Goal: Transaction & Acquisition: Obtain resource

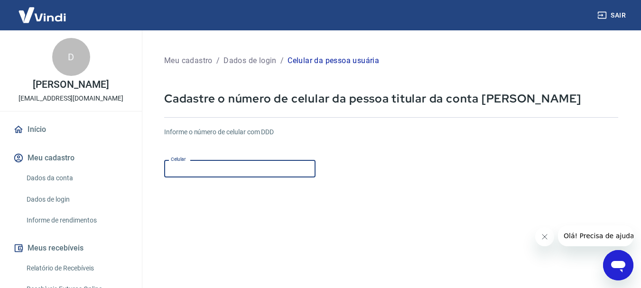
click at [253, 173] on input "Celular" at bounding box center [239, 169] width 151 height 18
type input "(61) 98466-9983"
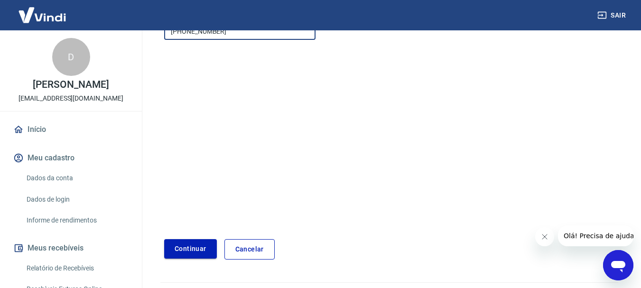
scroll to position [142, 0]
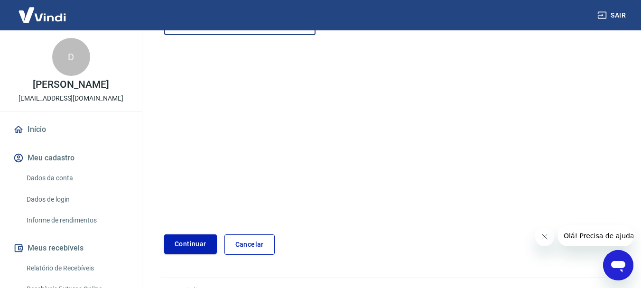
click at [195, 243] on button "Continuar" at bounding box center [190, 243] width 53 height 19
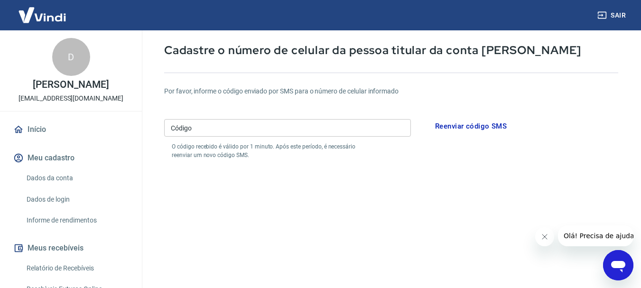
scroll to position [47, 0]
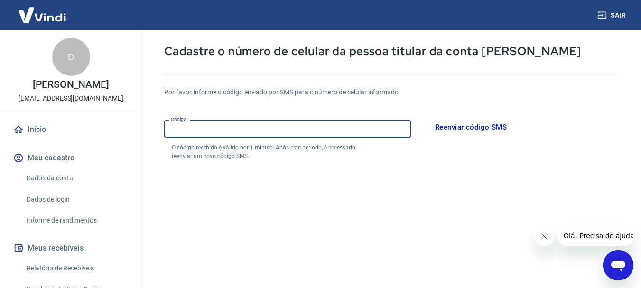
click at [290, 130] on input "Código" at bounding box center [287, 129] width 247 height 18
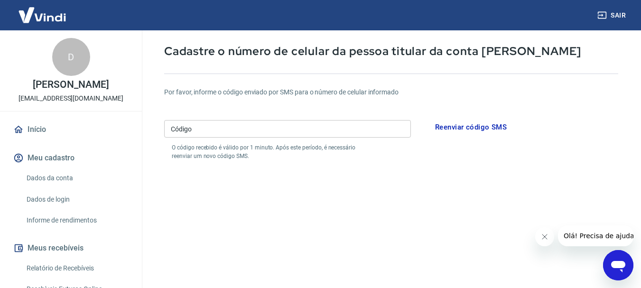
click at [380, 235] on form "Por favor, informe o código enviado por SMS para o número de celular informado …" at bounding box center [391, 231] width 454 height 310
click at [478, 128] on button "Reenviar código SMS" at bounding box center [471, 127] width 82 height 20
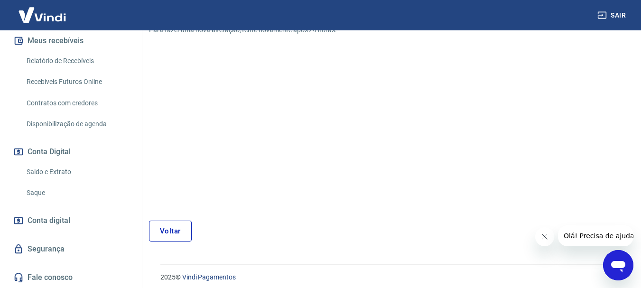
scroll to position [114, 0]
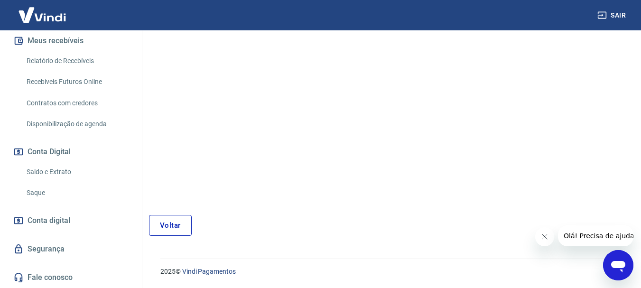
click at [47, 272] on link "Fale conosco" at bounding box center [70, 277] width 119 height 21
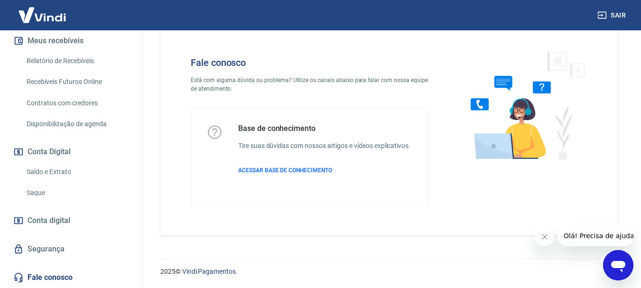
scroll to position [23, 0]
click at [614, 256] on div "Abrir janela de mensagens" at bounding box center [618, 265] width 28 height 28
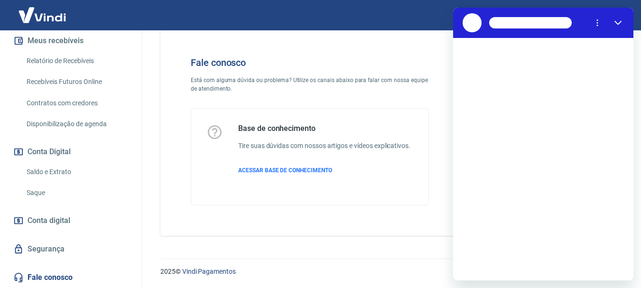
scroll to position [0, 0]
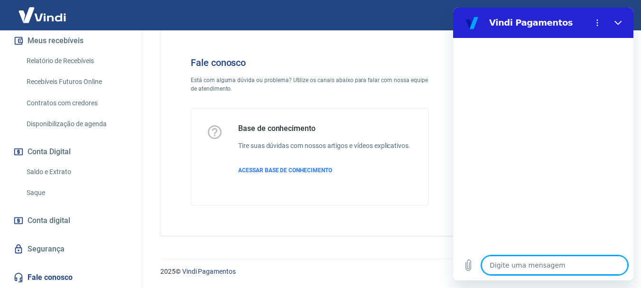
type textarea "N"
type textarea "x"
type textarea "Nã"
type textarea "x"
type textarea "Não"
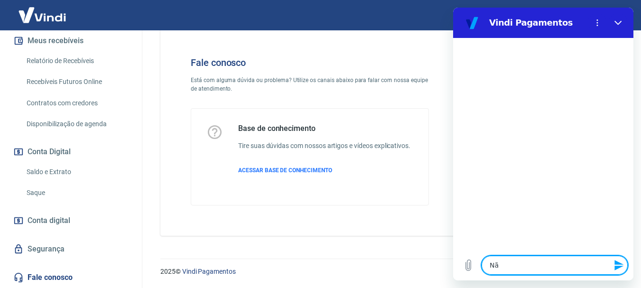
type textarea "x"
type textarea "Não"
type textarea "x"
type textarea "Não e"
type textarea "x"
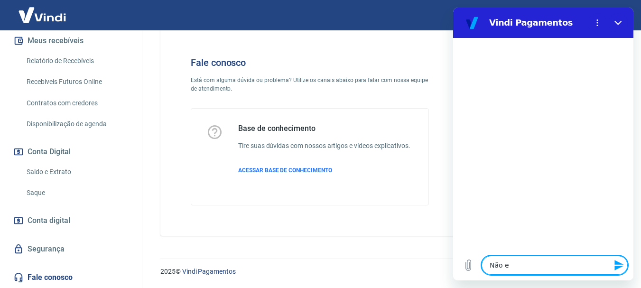
type textarea "Não es"
type textarea "x"
type textarea "Não est"
type textarea "x"
type textarea "Não esto"
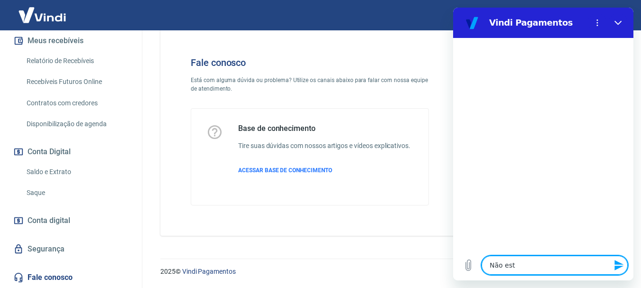
type textarea "x"
type textarea "Não estou"
type textarea "x"
type textarea "Não estou"
type textarea "x"
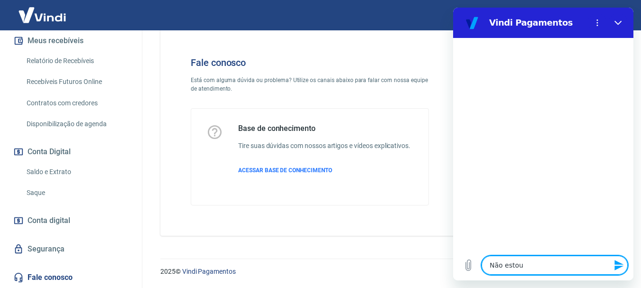
type textarea "Não estou r"
type textarea "x"
type textarea "Não estou re"
type textarea "x"
type textarea "Não estou rec"
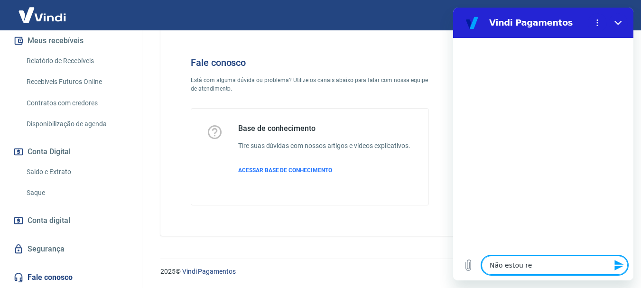
type textarea "x"
type textarea "Não estou rece"
type textarea "x"
type textarea "Não estou receb"
type textarea "x"
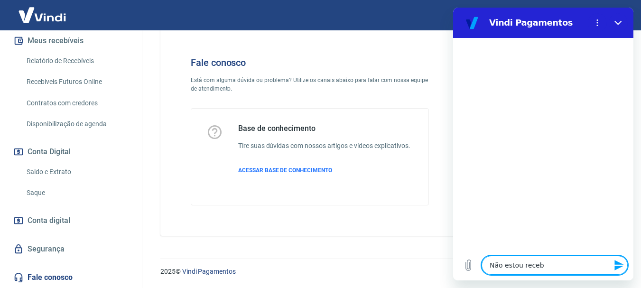
type textarea "Não estou recebe"
type textarea "x"
type textarea "Não estou receben"
type textarea "x"
type textarea "Não estou recebend"
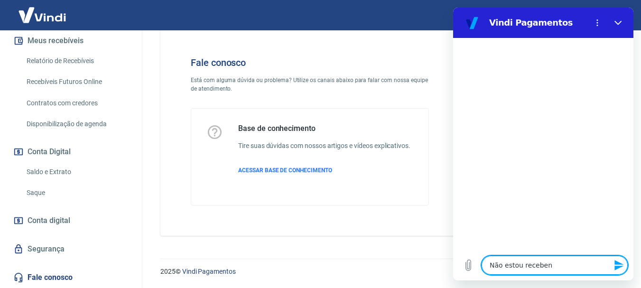
type textarea "x"
type textarea "Não estou recebendo"
type textarea "x"
type textarea "Não estou recebendo"
type textarea "x"
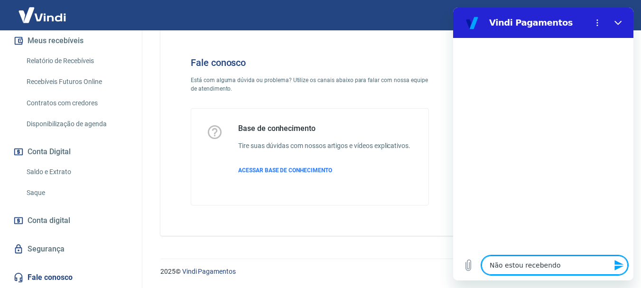
type textarea "Não estou recebendo o"
type textarea "x"
type textarea "Não estou recebendo o"
type textarea "x"
type textarea "Não estou recebendo o S"
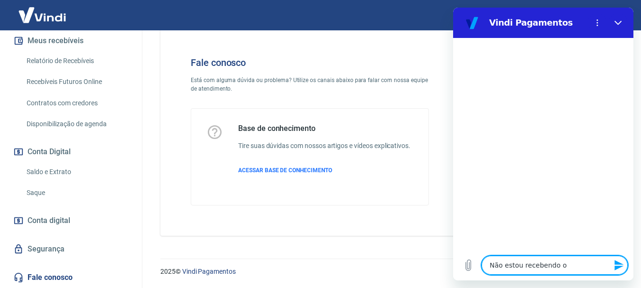
type textarea "x"
type textarea "Não estou recebendo o SM"
type textarea "x"
type textarea "Não estou recebendo o SMS"
type textarea "x"
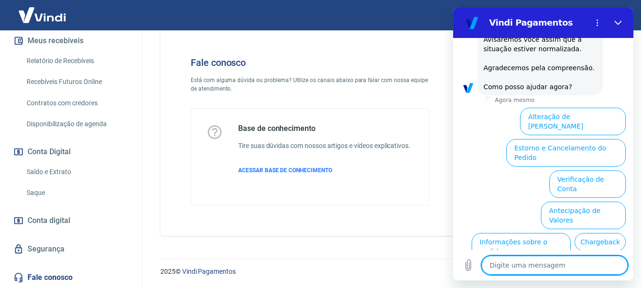
scroll to position [186, 0]
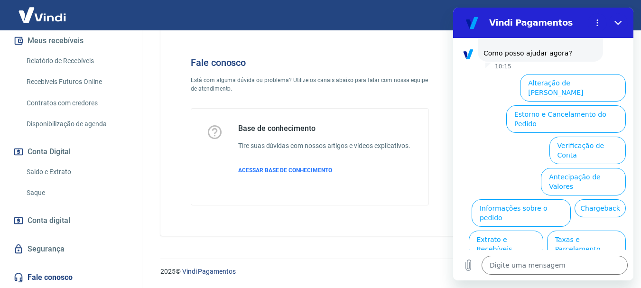
click at [594, 262] on button "Alterar celular verificado" at bounding box center [582, 276] width 88 height 28
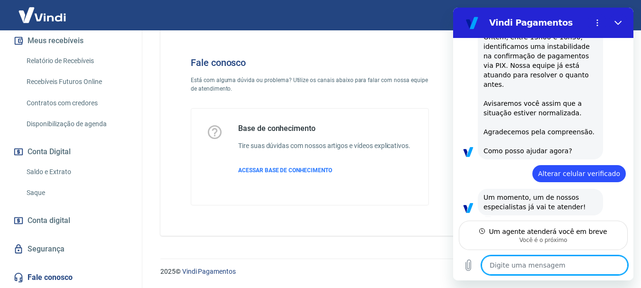
scroll to position [79, 0]
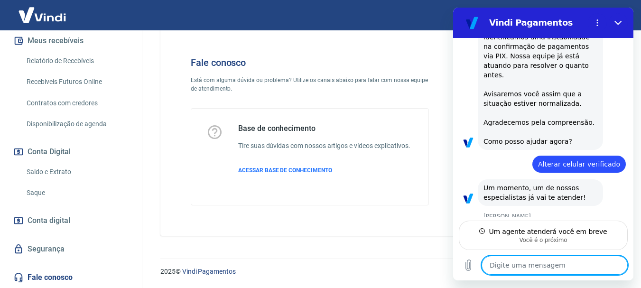
type textarea "x"
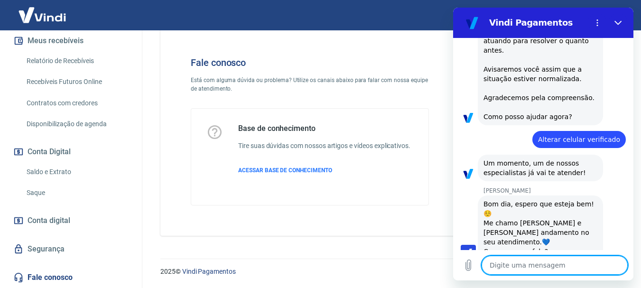
scroll to position [124, 0]
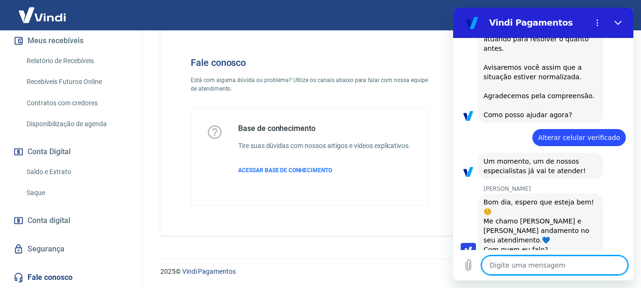
click at [537, 264] on textarea at bounding box center [555, 265] width 146 height 19
type textarea "i"
type textarea "x"
type textarea "i"
type textarea "x"
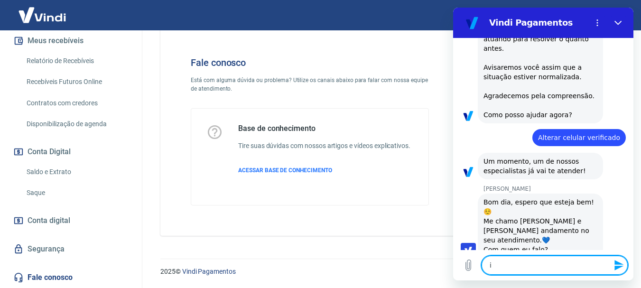
type textarea "i"
type textarea "x"
type textarea "o"
type textarea "x"
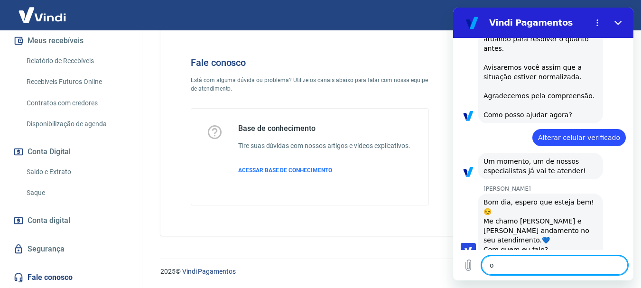
type textarea "ou"
type textarea "x"
type textarea "ou"
type textarea "x"
type textarea "ou"
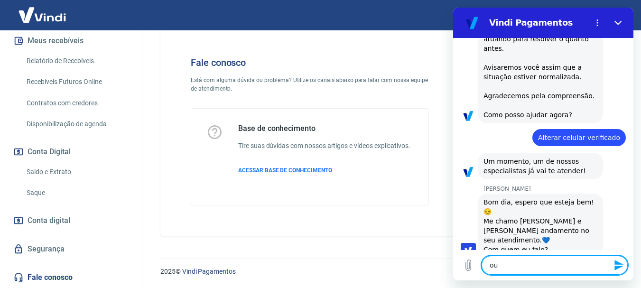
type textarea "x"
type textarea "o"
type textarea "x"
type textarea "O"
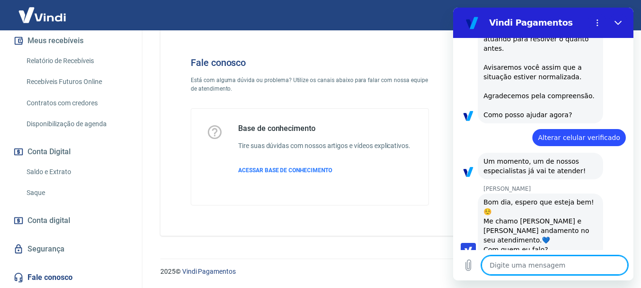
type textarea "x"
type textarea "Oi"
type textarea "x"
type textarea "Oi"
type textarea "x"
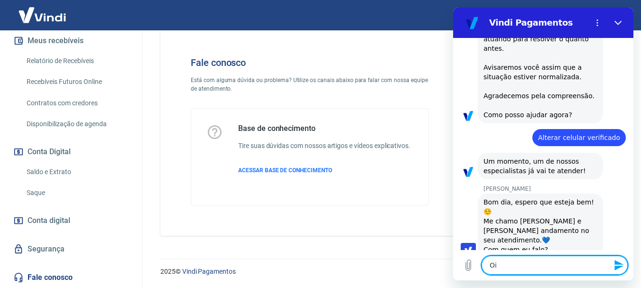
type textarea "Oi G"
type textarea "x"
type textarea "Oi Ga"
type textarea "x"
type textarea "Oi Gab"
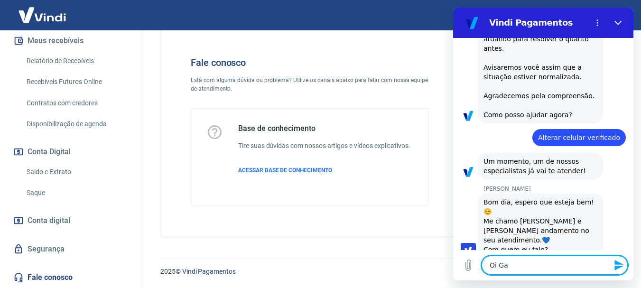
type textarea "x"
type textarea "Oi Gabr"
type textarea "x"
type textarea "Oi Gabri"
type textarea "x"
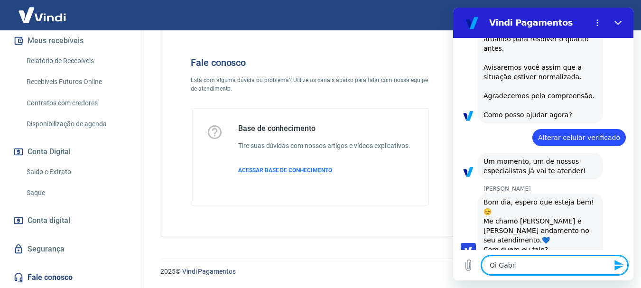
type textarea "Oi Gabrie"
type textarea "x"
type textarea "Oi Gabriel"
type textarea "x"
type textarea "Oi Gabriele"
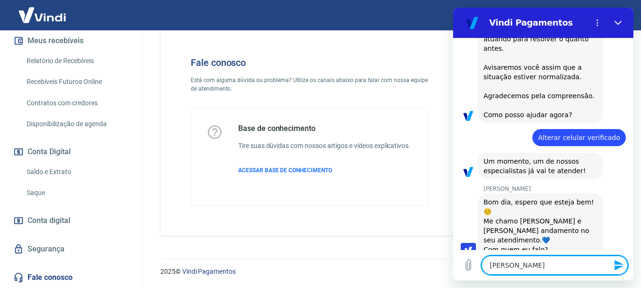
type textarea "x"
type textarea "Oi Gabrielee"
type textarea "x"
type textarea "Oi Gabriele"
type textarea "x"
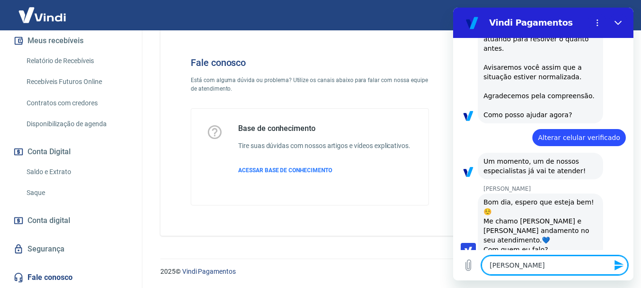
type textarea "Oi Gabriel"
type textarea "x"
type textarea "Oi Gabriell"
type textarea "x"
type textarea "Oi Gabrielle"
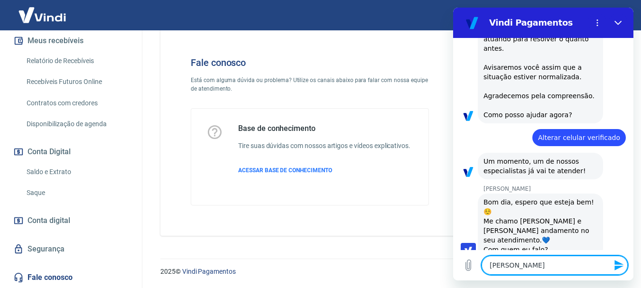
type textarea "x"
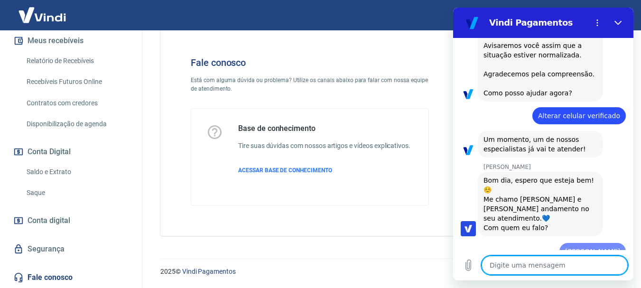
type textarea "x"
type textarea "b"
type textarea "x"
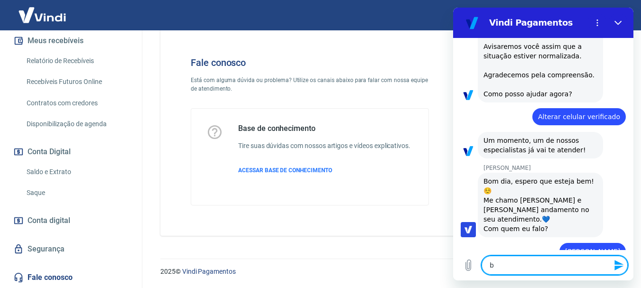
type textarea "bo"
type textarea "x"
type textarea "bom"
type textarea "x"
type textarea "bom"
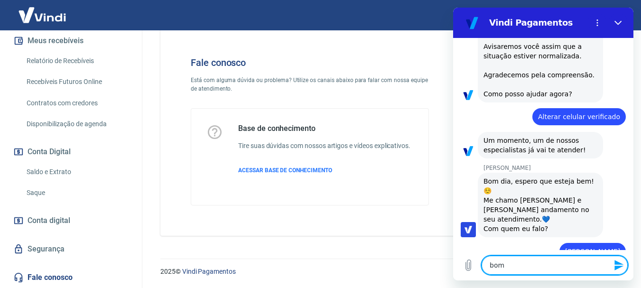
type textarea "x"
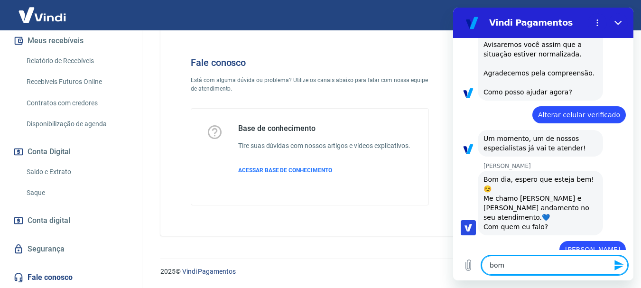
type textarea "bom d"
type textarea "x"
type textarea "bom di"
type textarea "x"
type textarea "bom dia"
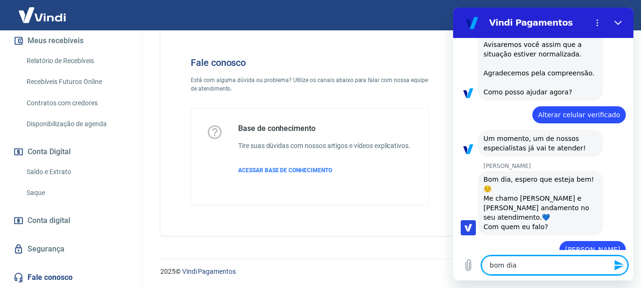
type textarea "x"
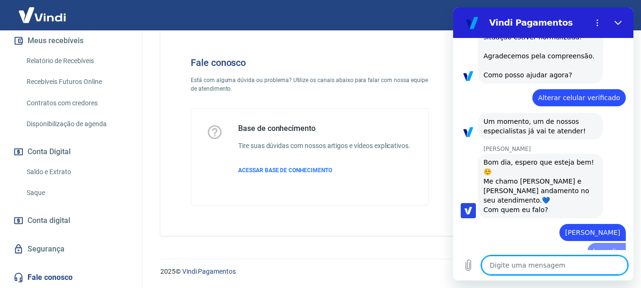
type textarea "x"
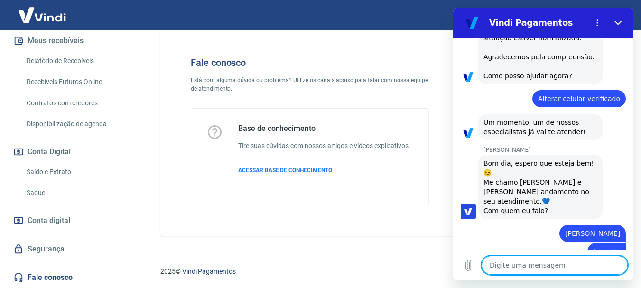
scroll to position [165, 0]
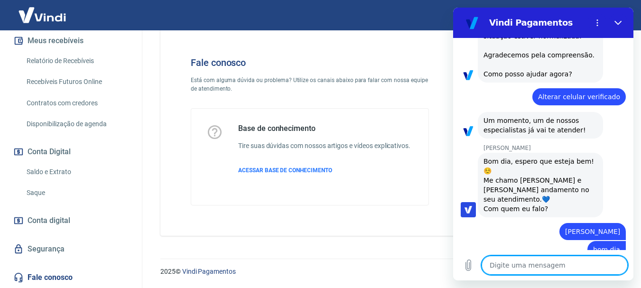
type textarea "d"
type textarea "x"
type textarea "di"
type textarea "x"
type textarea "dia"
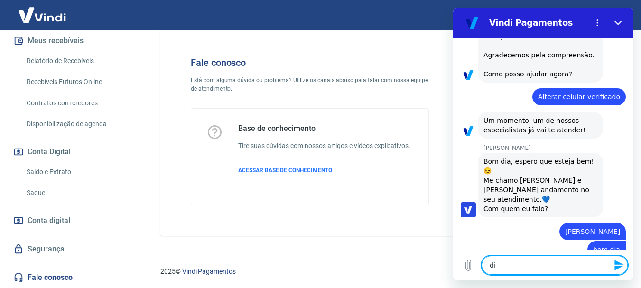
type textarea "x"
type textarea "dias"
type textarea "x"
type textarea "dias"
type textarea "x"
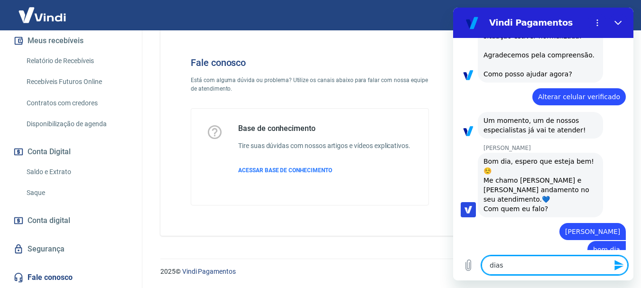
type textarea "dias a"
type textarea "x"
type textarea "dias at"
type textarea "x"
type textarea "dias atr"
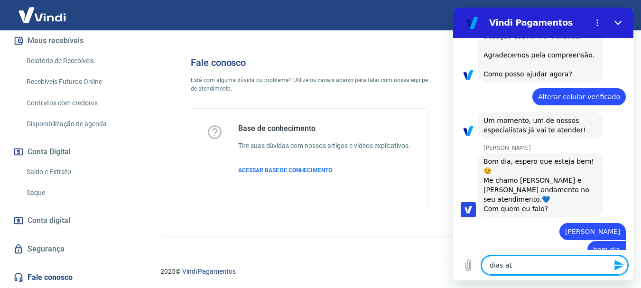
type textarea "x"
type textarea "dias atra"
type textarea "x"
type textarea "dias atras"
type textarea "x"
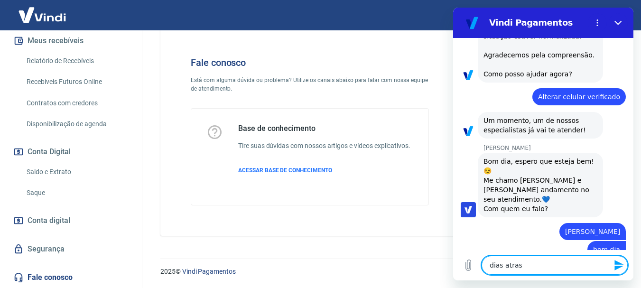
type textarea "dias atras"
type textarea "x"
type textarea "dias atras t"
type textarea "x"
type textarea "dias atras te"
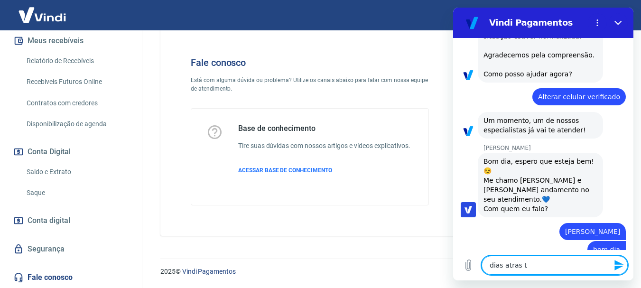
type textarea "x"
type textarea "dias atras ten"
type textarea "x"
type textarea "dias atras tent"
type textarea "x"
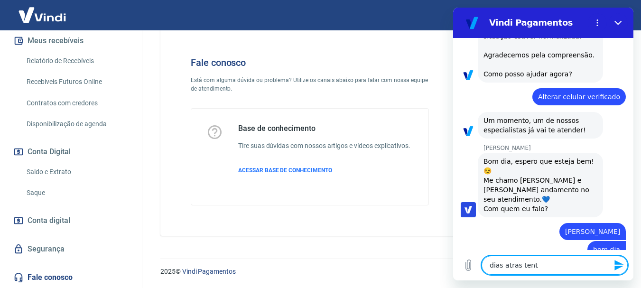
type textarea "dias atras tente"
type textarea "x"
type textarea "dias atras tentei"
type textarea "x"
type textarea "dias atras tentei"
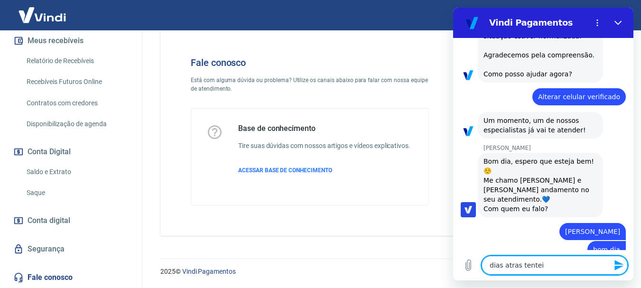
type textarea "x"
type textarea "dias atras tentei a"
type textarea "x"
type textarea "dias atras tentei ac"
type textarea "x"
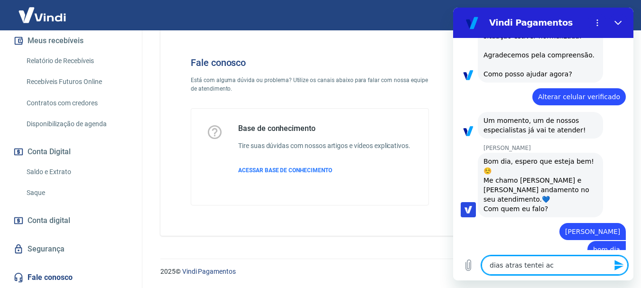
type textarea "dias atras tentei ace"
type textarea "x"
type textarea "dias atras tentei aces"
type textarea "x"
type textarea "dias atras tentei acess"
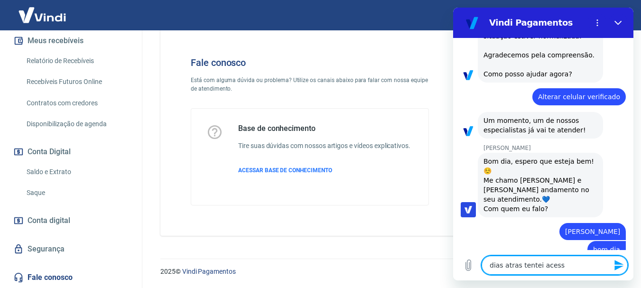
type textarea "x"
type textarea "dias atras tentei acessa"
type textarea "x"
type textarea "dias atras tentei acessar"
type textarea "x"
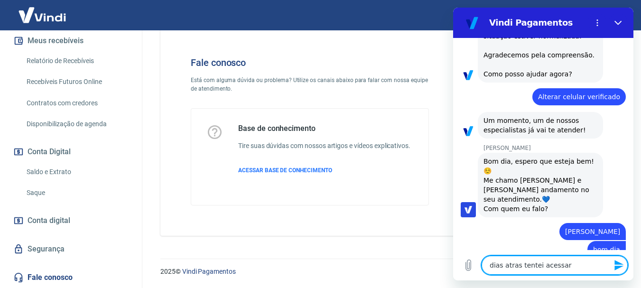
type textarea "dias atras tentei acessar"
type textarea "x"
type textarea "dias atras tentei acessar"
type textarea "x"
type textarea "dias atras tentei acessar a"
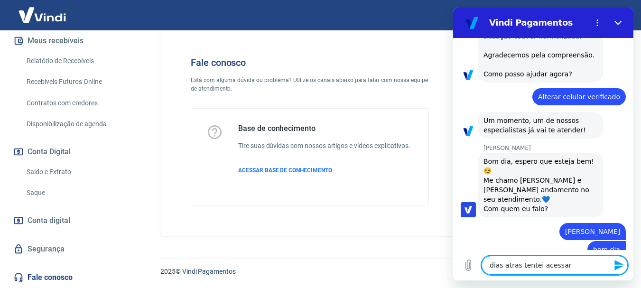
type textarea "x"
type textarea "dias atras tentei acessar a"
type textarea "x"
type textarea "dias atras tentei acessar a p"
type textarea "x"
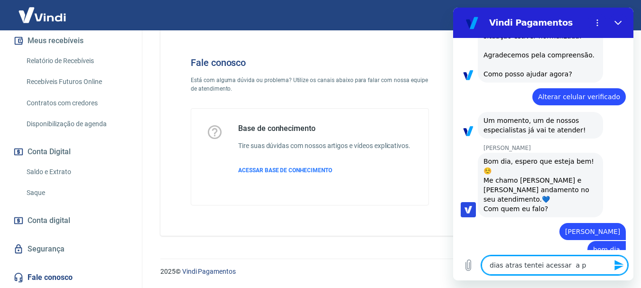
type textarea "dias atras tentei acessar a pa"
type textarea "x"
type textarea "dias atras tentei acessar a pat"
type textarea "x"
type textarea "dias atras tentei acessar a pata"
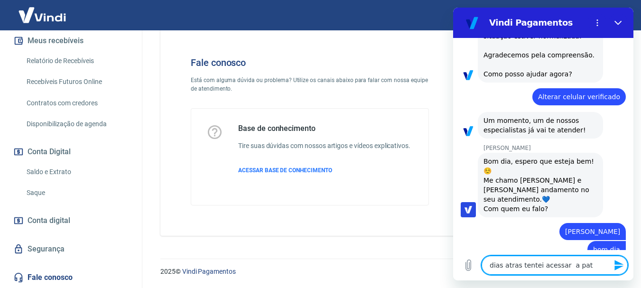
type textarea "x"
type textarea "dias atras tentei acessar a pat"
type textarea "x"
type textarea "dias atras tentei acessar a pa"
type textarea "x"
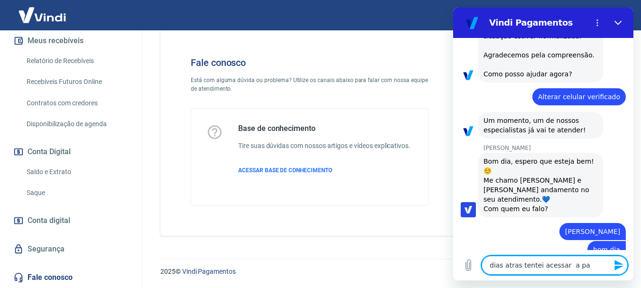
type textarea "dias atras tentei acessar a p"
type textarea "x"
type textarea "dias atras tentei acessar a pl"
type textarea "x"
type textarea "dias atras tentei acessar a pla"
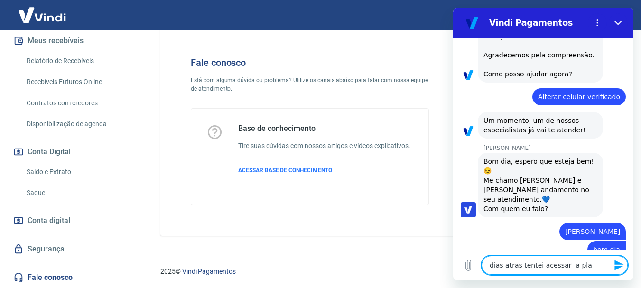
type textarea "x"
type textarea "dias atras tentei acessar a plat"
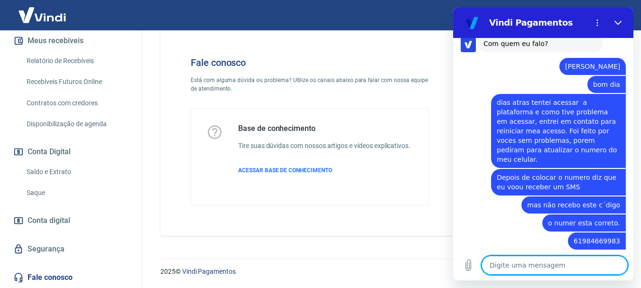
scroll to position [380, 0]
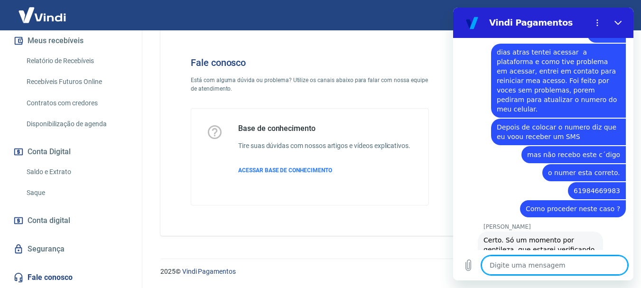
click at [573, 269] on textarea at bounding box center [555, 265] width 146 height 19
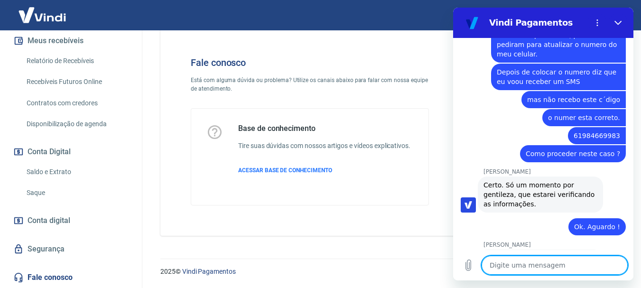
scroll to position [454, 0]
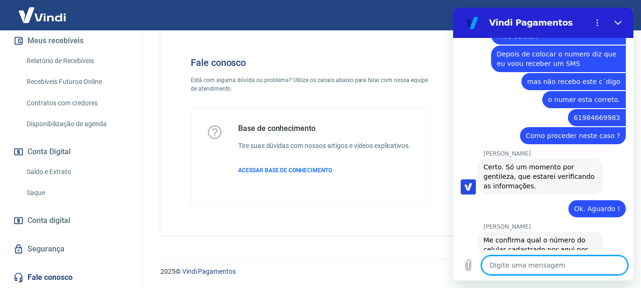
click at [560, 263] on textarea at bounding box center [555, 265] width 146 height 19
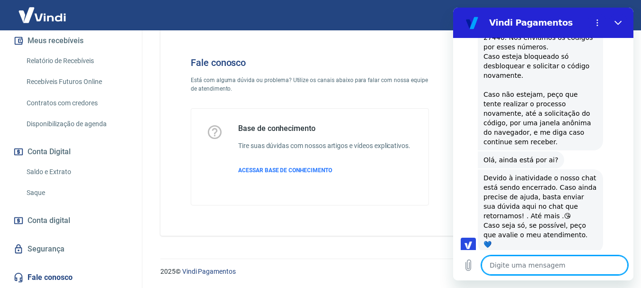
scroll to position [851, 0]
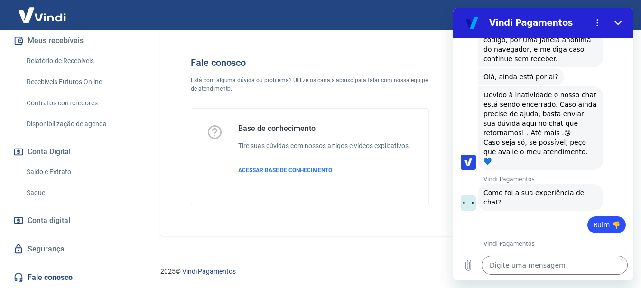
scroll to position [933, 0]
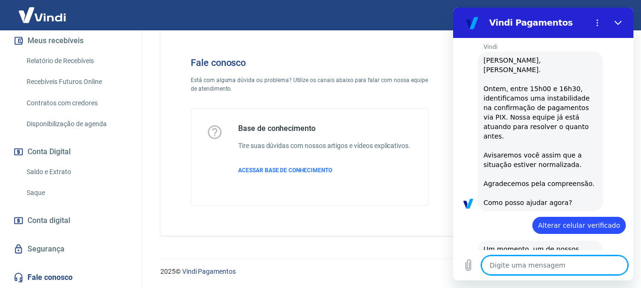
scroll to position [0, 0]
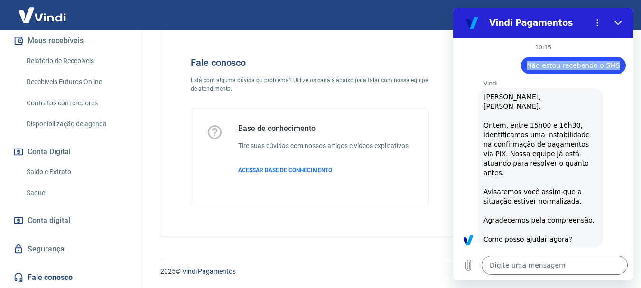
drag, startPoint x: 526, startPoint y: 62, endPoint x: 620, endPoint y: 70, distance: 94.3
click at [620, 70] on div "10:15 diz: Não estou recebendo o SMS Enviado · 10:15 Vindi Vindi diz: Olá, Dani…" at bounding box center [543, 144] width 180 height 212
copy span "Não estou recebendo o SMS"
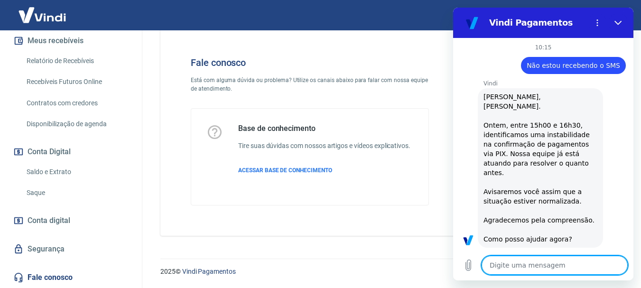
click at [541, 264] on textarea at bounding box center [555, 265] width 146 height 19
paste textarea "Não estou recebendo o SMS"
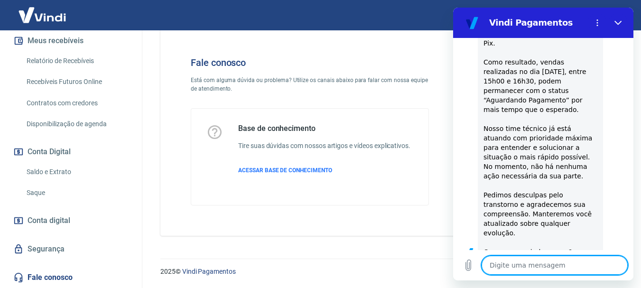
scroll to position [1423, 0]
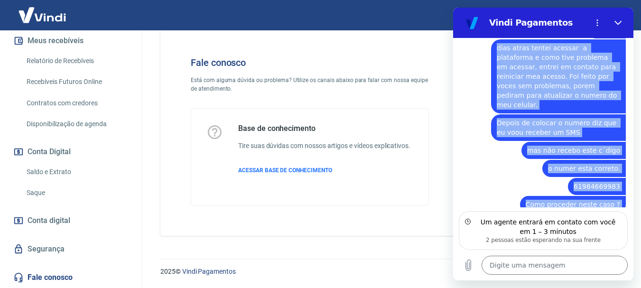
scroll to position [407, 0]
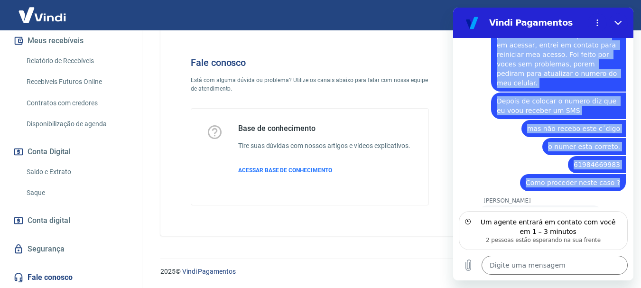
drag, startPoint x: 588, startPoint y: 98, endPoint x: 612, endPoint y: 155, distance: 61.9
click at [612, 155] on div "10:15 diz: Não estou recebendo o SMS Enviado · 10:15 Vindi Vindi diz: Olá, Dani…" at bounding box center [543, 122] width 180 height 169
copy div "bom dia Enviado · 10:18 diz: dias atras tentei acessar a plataforma e como tive…"
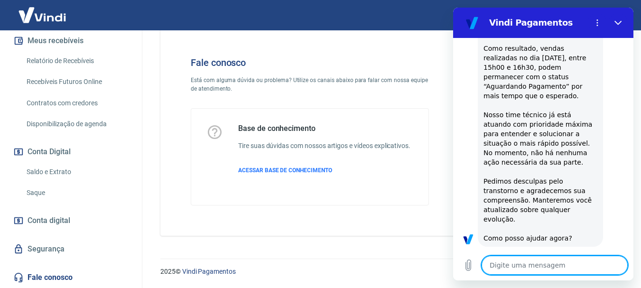
scroll to position [1331, 0]
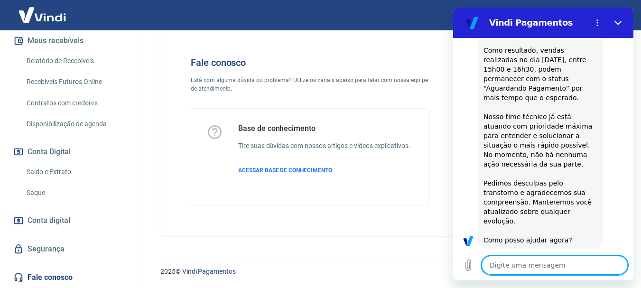
click at [548, 270] on textarea at bounding box center [555, 265] width 146 height 19
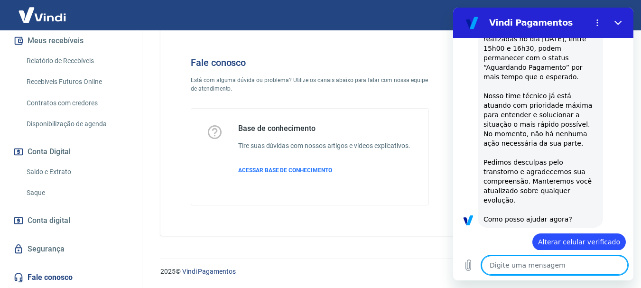
scroll to position [1354, 0]
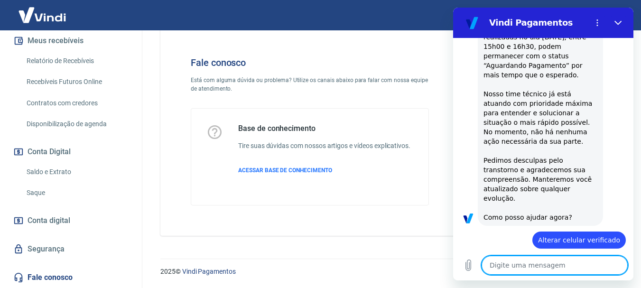
paste textarea "Dias atras tentei acessar a plataforma e como tive problema em acessar, entrei …"
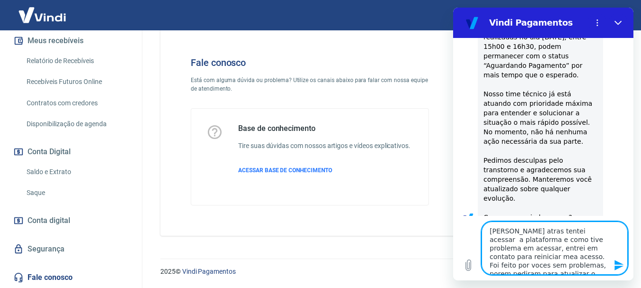
scroll to position [0, 0]
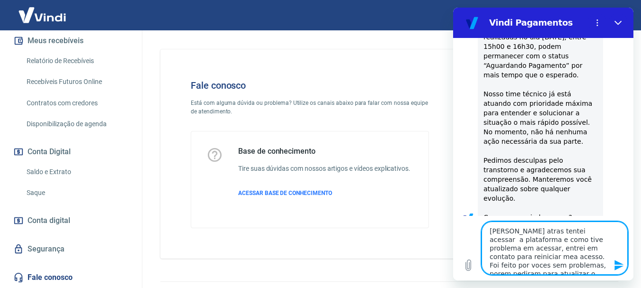
click at [491, 228] on textarea "Dias atras tentei acessar a plataforma e como tive problema em acessar, entrei …" at bounding box center [555, 248] width 146 height 53
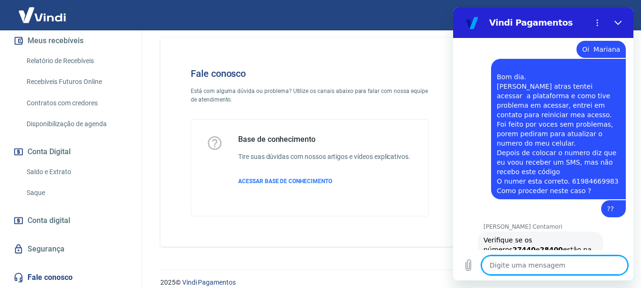
scroll to position [23, 0]
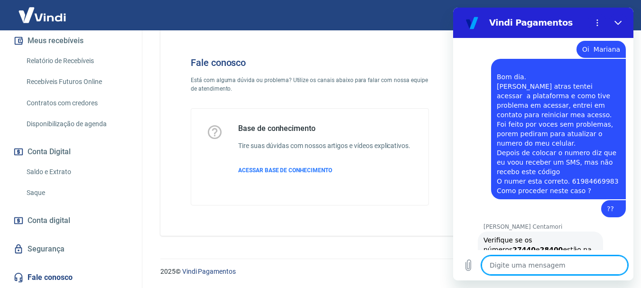
click at [529, 267] on textarea at bounding box center [555, 265] width 146 height 19
drag, startPoint x: 515, startPoint y: 268, endPoint x: 470, endPoint y: 268, distance: 45.5
click at [470, 268] on div "Digite uma mensagem Não x" at bounding box center [543, 265] width 180 height 30
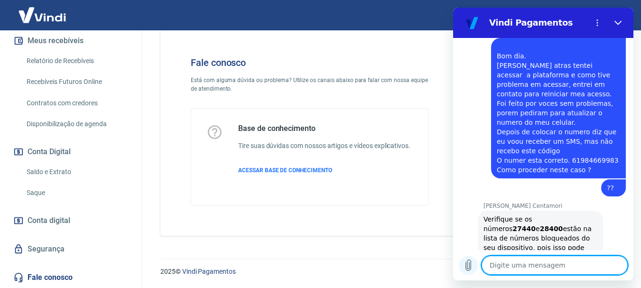
scroll to position [473, 0]
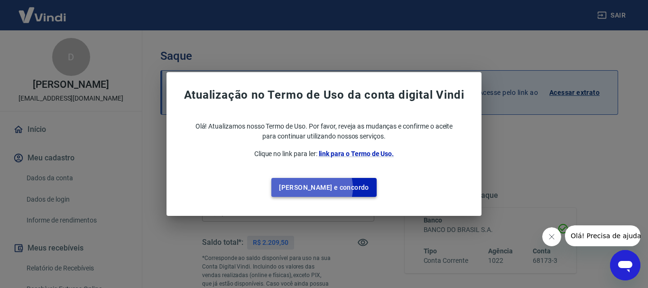
click at [332, 188] on button "Li e concordo" at bounding box center [323, 187] width 105 height 19
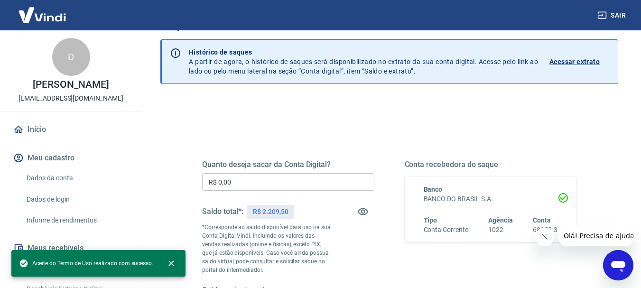
scroll to position [95, 0]
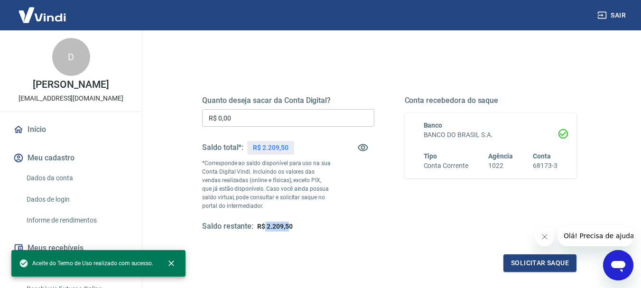
drag, startPoint x: 264, startPoint y: 223, endPoint x: 289, endPoint y: 228, distance: 26.1
click at [289, 228] on span "R$ 2.209,50" at bounding box center [274, 227] width 35 height 8
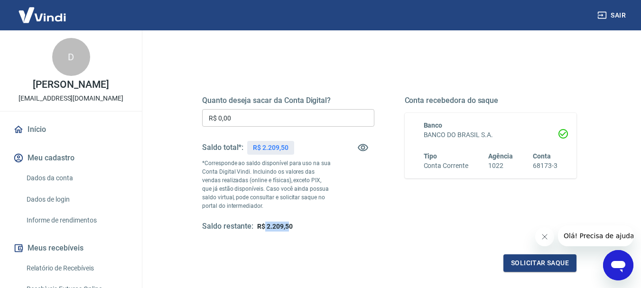
scroll to position [142, 0]
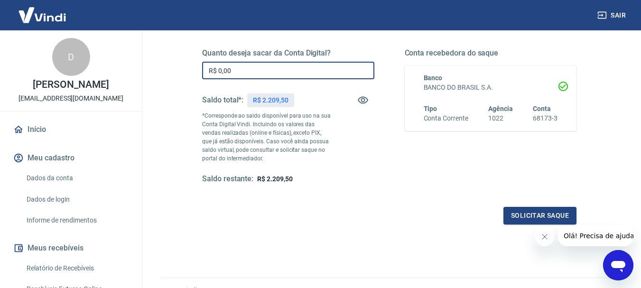
click at [263, 71] on input "R$ 0,00" at bounding box center [288, 71] width 172 height 18
type input "R$ 2.209,00"
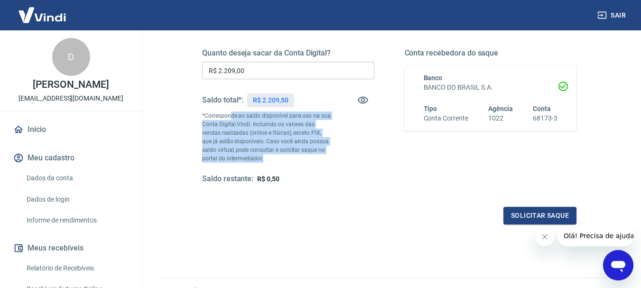
drag, startPoint x: 230, startPoint y: 116, endPoint x: 298, endPoint y: 159, distance: 80.2
click at [298, 159] on p "*Corresponde ao saldo disponível para uso na sua Conta Digital Vindi. Incluindo…" at bounding box center [266, 136] width 129 height 51
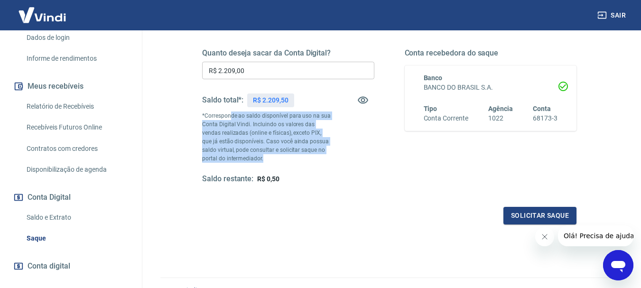
scroll to position [207, 0]
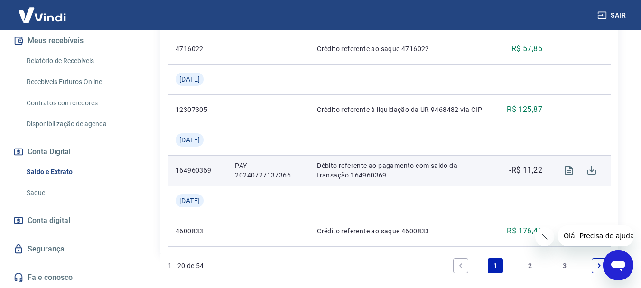
scroll to position [1292, 0]
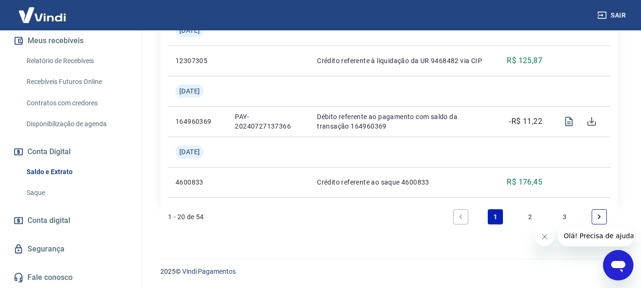
click at [529, 215] on link "2" at bounding box center [529, 216] width 15 height 15
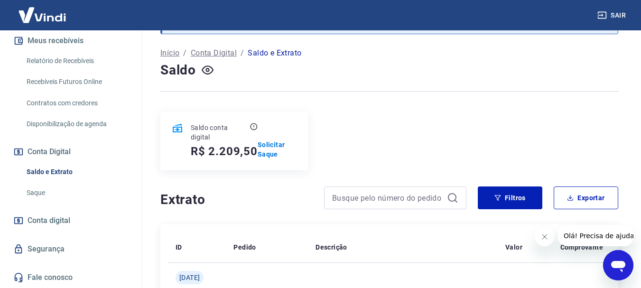
scroll to position [1262, 0]
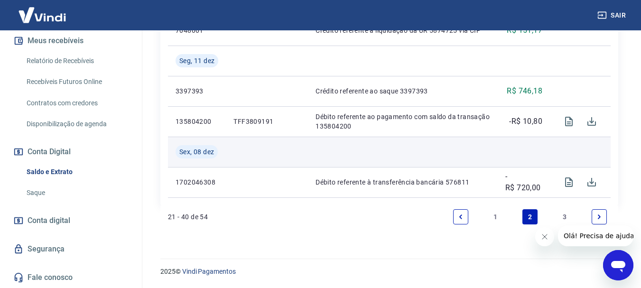
click at [267, 145] on td at bounding box center [267, 152] width 82 height 30
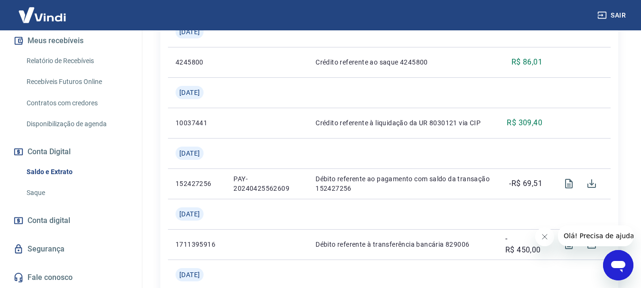
scroll to position [360, 0]
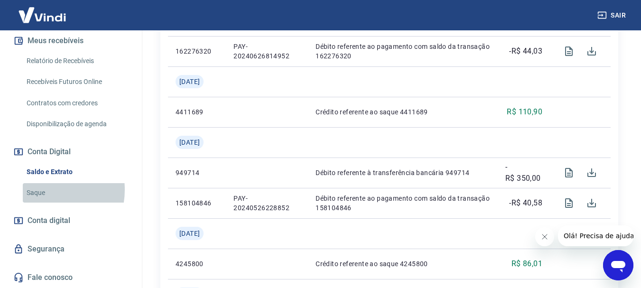
click at [42, 190] on link "Saque" at bounding box center [77, 192] width 108 height 19
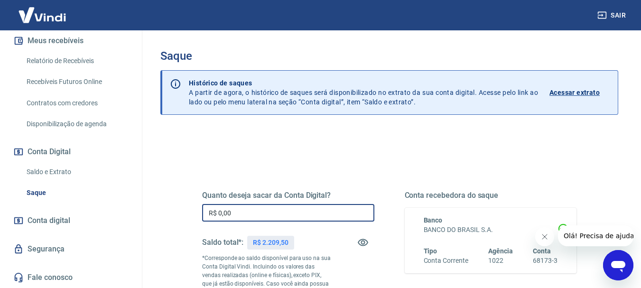
click at [258, 209] on input "R$ 0,00" at bounding box center [288, 213] width 172 height 18
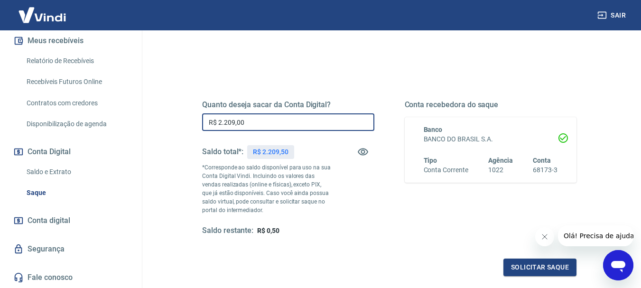
scroll to position [142, 0]
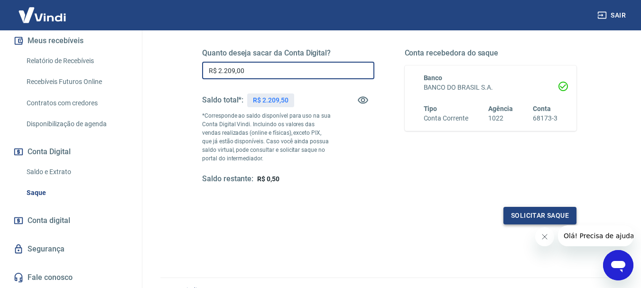
type input "R$ 2.209,00"
click at [554, 214] on button "Solicitar saque" at bounding box center [539, 216] width 73 height 18
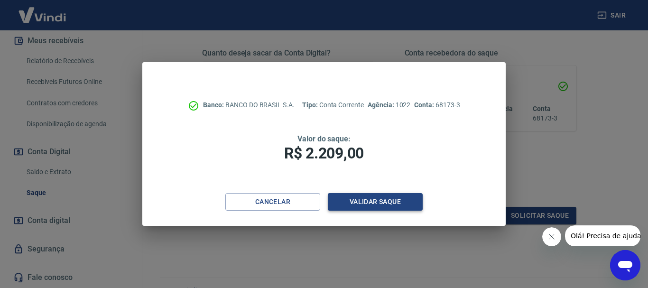
click at [353, 200] on button "Validar saque" at bounding box center [375, 202] width 95 height 18
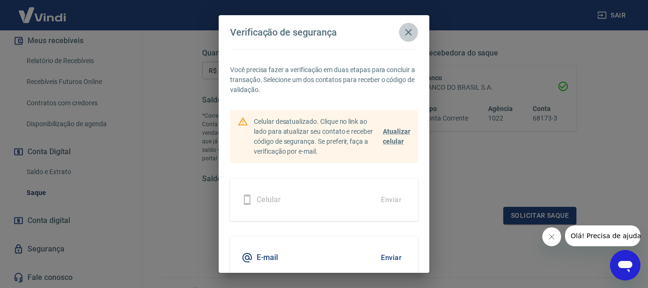
click at [408, 36] on icon "button" at bounding box center [408, 32] width 11 height 11
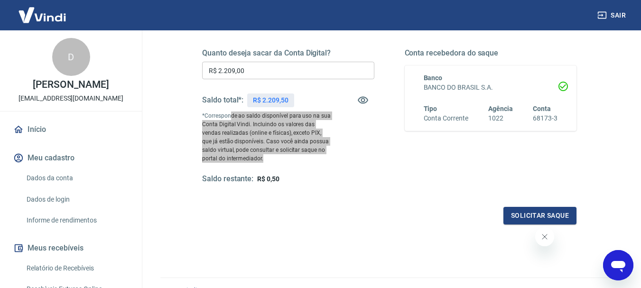
scroll to position [207, 0]
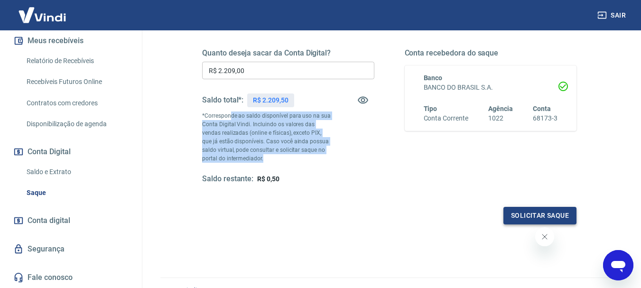
click at [534, 213] on button "Solicitar saque" at bounding box center [539, 216] width 73 height 18
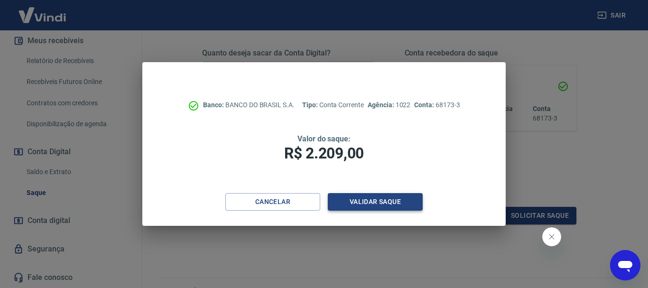
click at [382, 201] on button "Validar saque" at bounding box center [375, 202] width 95 height 18
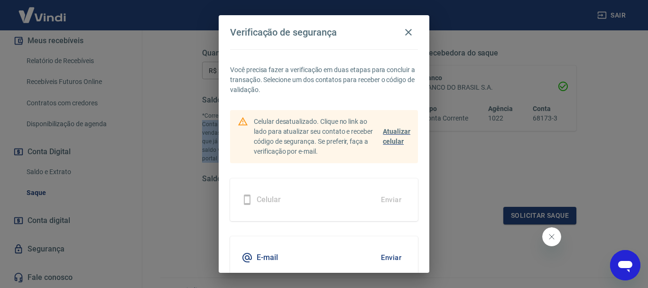
click at [393, 133] on span "Atualizar celular" at bounding box center [397, 137] width 28 height 18
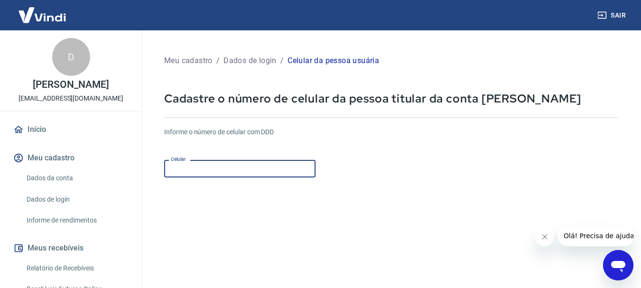
click at [278, 174] on input "Celular" at bounding box center [239, 169] width 151 height 18
type input "[PHONE_NUMBER]"
click at [355, 190] on form "Informe o número de celular com DDD Celular [PHONE_NUMBER] Celular Continuar Ca…" at bounding box center [391, 259] width 454 height 278
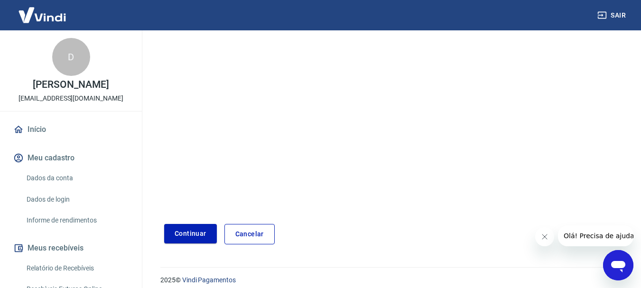
scroll to position [161, 0]
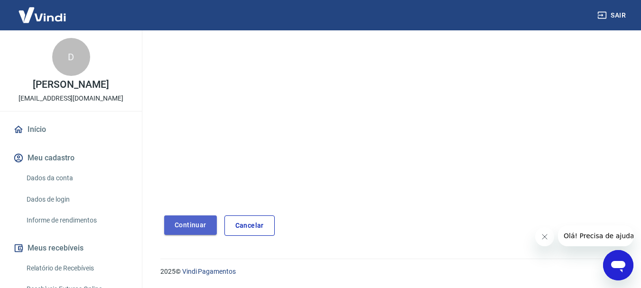
click at [195, 225] on button "Continuar" at bounding box center [190, 224] width 53 height 19
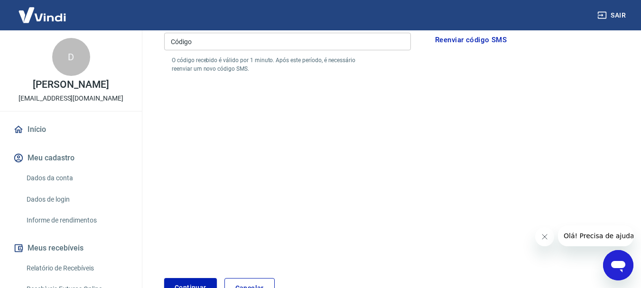
scroll to position [114, 0]
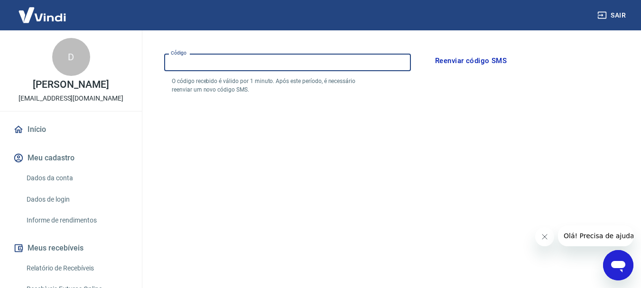
click at [240, 63] on input "Código" at bounding box center [287, 63] width 247 height 18
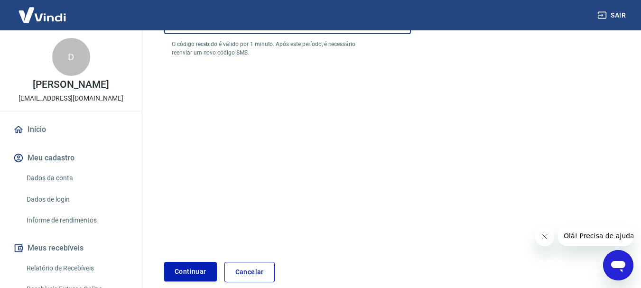
scroll to position [197, 0]
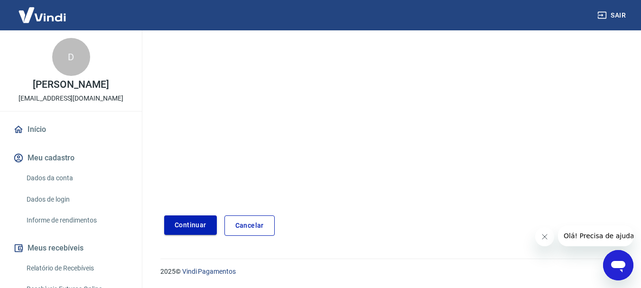
type input "396038"
click at [203, 226] on button "Continuar" at bounding box center [190, 224] width 53 height 19
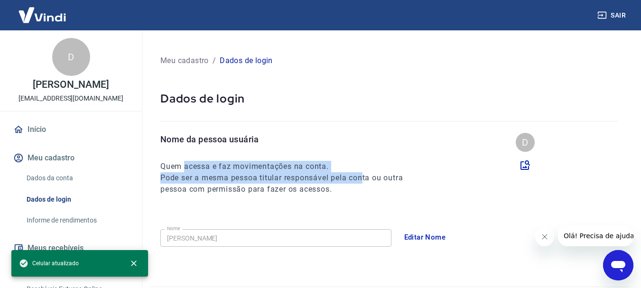
drag, startPoint x: 183, startPoint y: 166, endPoint x: 362, endPoint y: 173, distance: 179.5
click at [362, 173] on div "Quem acessa e faz movimentações na conta. Pode ser a mesma pessoa titular respo…" at bounding box center [290, 178] width 260 height 34
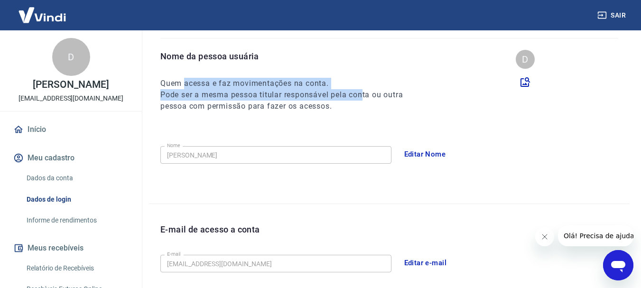
scroll to position [83, 0]
click at [420, 155] on button "Editar Nome" at bounding box center [425, 155] width 52 height 20
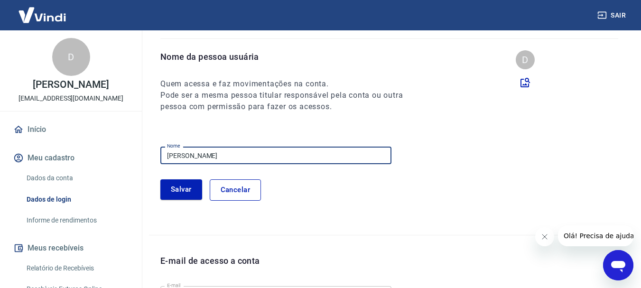
click at [267, 156] on input "[PERSON_NAME]" at bounding box center [275, 156] width 231 height 18
type input "[PERSON_NAME]"
click at [179, 188] on button "Salvar" at bounding box center [181, 189] width 42 height 20
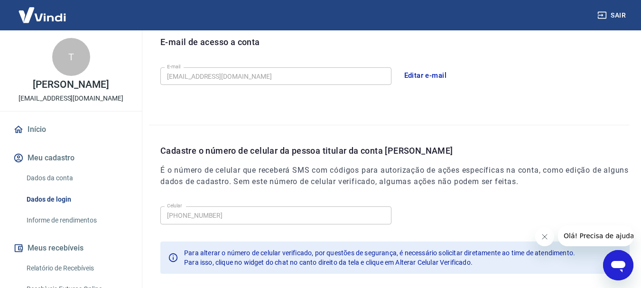
scroll to position [320, 0]
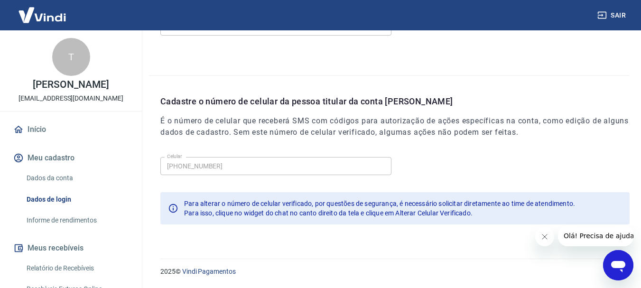
click at [544, 236] on icon "Fechar mensagem da empresa" at bounding box center [544, 237] width 8 height 8
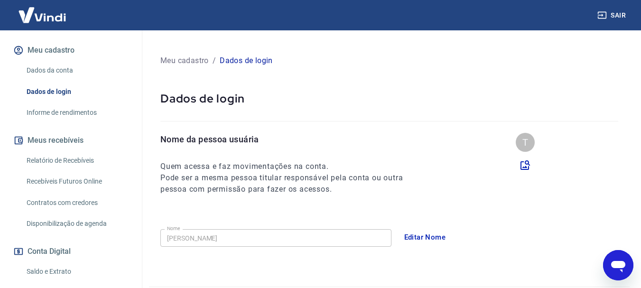
scroll to position [207, 0]
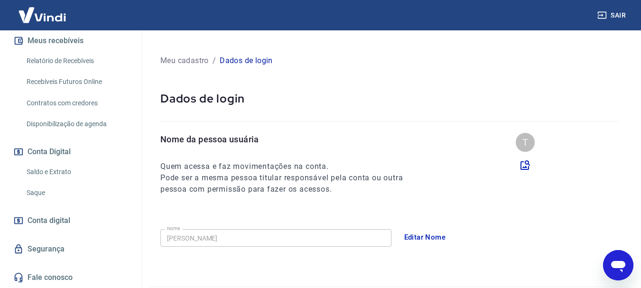
click at [32, 192] on link "Saque" at bounding box center [77, 192] width 108 height 19
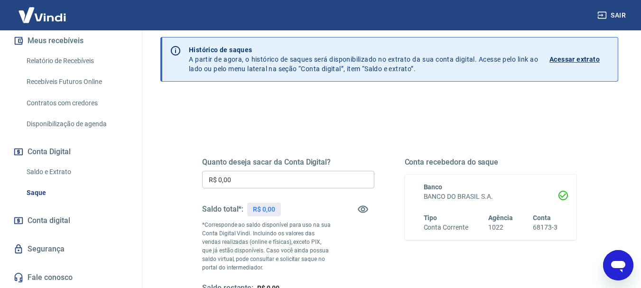
scroll to position [95, 0]
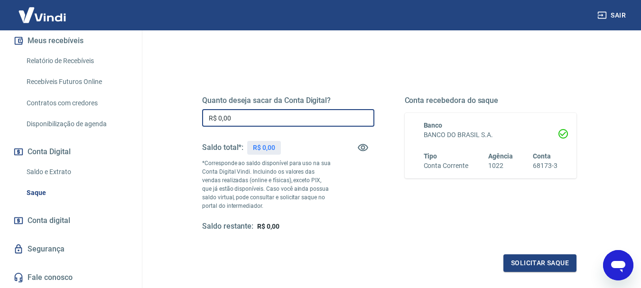
click at [305, 115] on input "R$ 0,00" at bounding box center [288, 118] width 172 height 18
click at [41, 172] on link "Saldo e Extrato" at bounding box center [77, 171] width 108 height 19
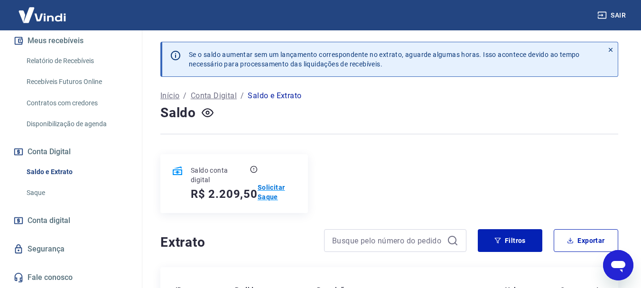
click at [262, 189] on p "Solicitar Saque" at bounding box center [277, 192] width 39 height 19
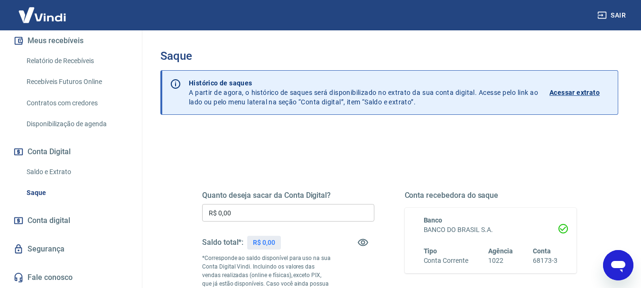
click at [299, 221] on input "R$ 0,00" at bounding box center [288, 213] width 172 height 18
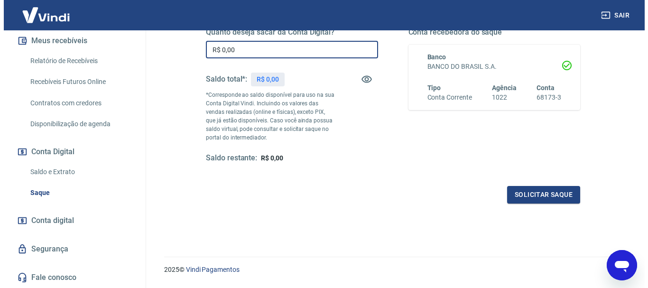
scroll to position [142, 0]
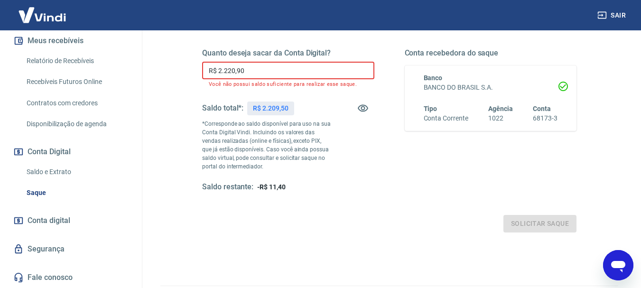
click at [225, 74] on input "R$ 2.220,90" at bounding box center [288, 71] width 172 height 18
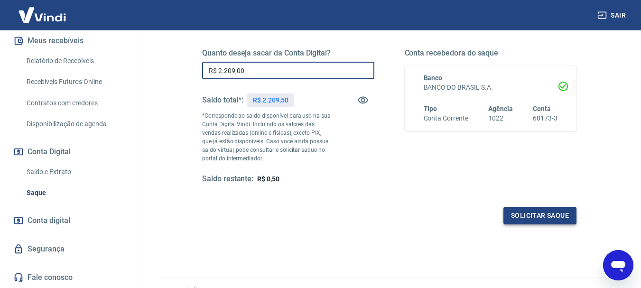
type input "R$ 2.209,00"
click at [537, 217] on button "Solicitar saque" at bounding box center [539, 216] width 73 height 18
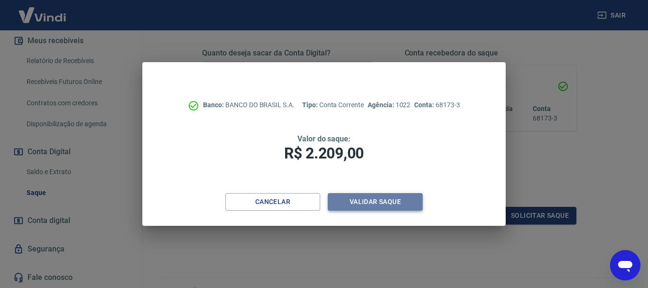
click at [362, 202] on button "Validar saque" at bounding box center [375, 202] width 95 height 18
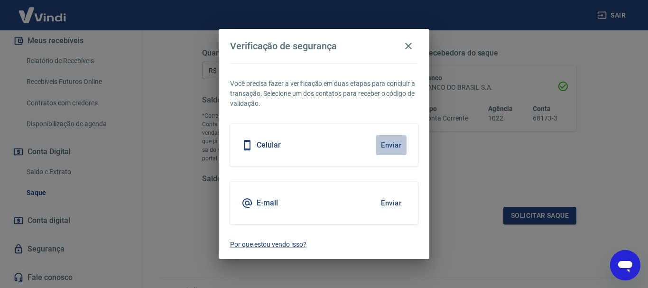
click at [390, 146] on button "Enviar" at bounding box center [391, 145] width 31 height 20
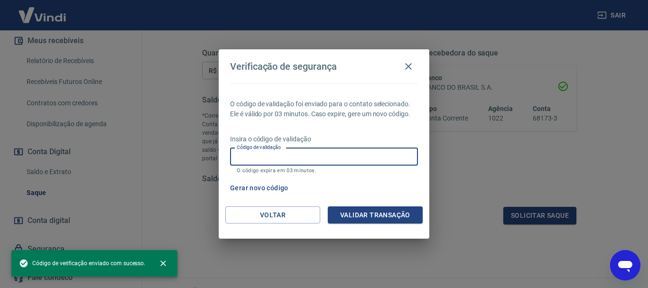
click at [302, 159] on input "Código de validação" at bounding box center [324, 157] width 188 height 18
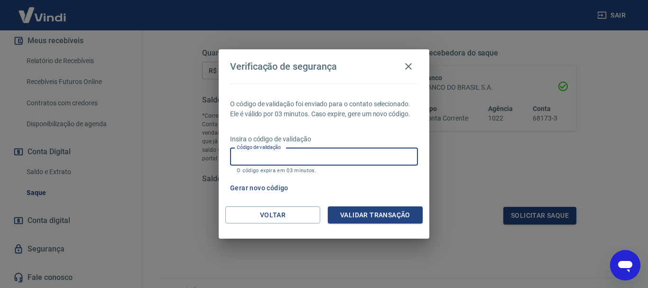
click at [296, 158] on input "Código de validação" at bounding box center [324, 157] width 188 height 18
type input "3"
type input "852791"
click at [350, 208] on button "Validar transação" at bounding box center [375, 215] width 95 height 18
